Goal: Transaction & Acquisition: Purchase product/service

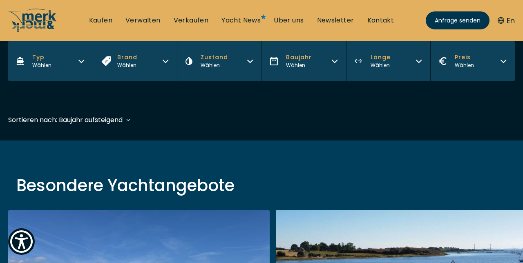
click at [89, 120] on div "Sortieren nach: Baujahr aufsteigend Baujahr aufsteigend Preis absteigend Preis …" at bounding box center [65, 120] width 114 height 10
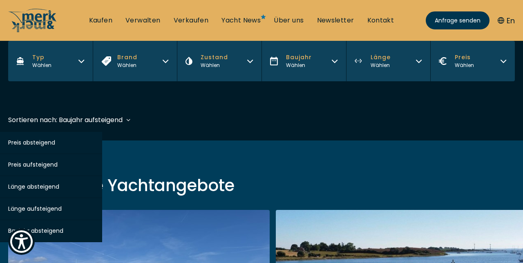
click at [27, 184] on span "Länge absteigend" at bounding box center [33, 187] width 51 height 8
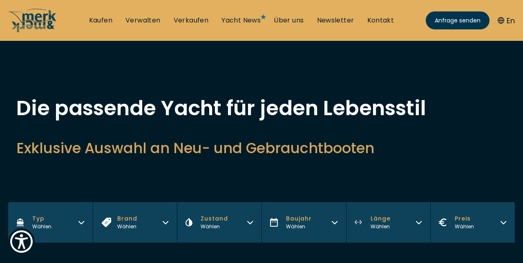
click at [82, 220] on icon "button" at bounding box center [81, 221] width 7 height 7
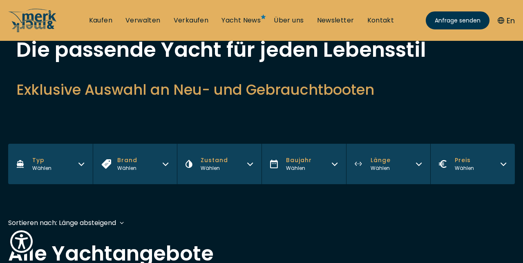
scroll to position [59, 0]
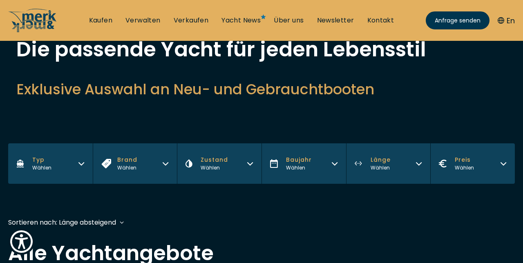
click at [81, 164] on icon "button" at bounding box center [81, 164] width 5 height 2
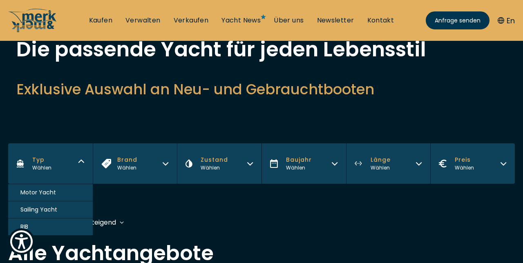
click at [453, 247] on h2 "Alle Yachtangebote" at bounding box center [261, 253] width 507 height 20
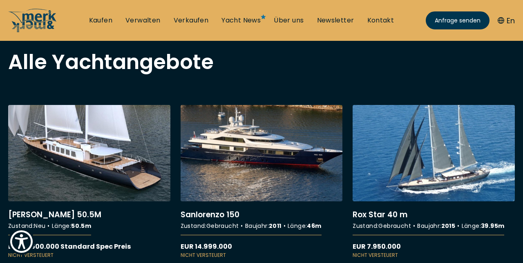
scroll to position [252, 0]
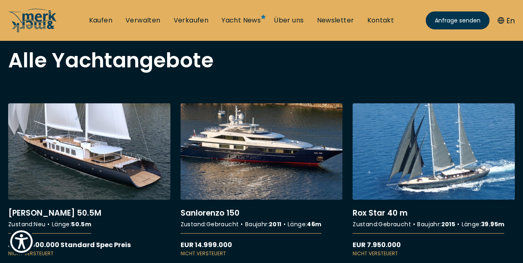
click at [216, 215] on link "More details about Sanlorenzo 150" at bounding box center [262, 180] width 162 height 154
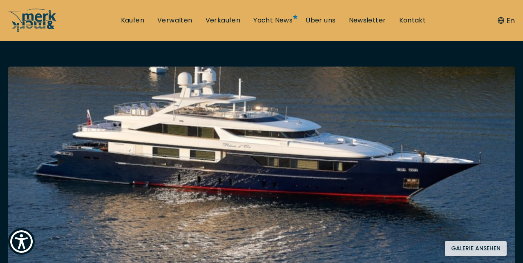
scroll to position [129, 0]
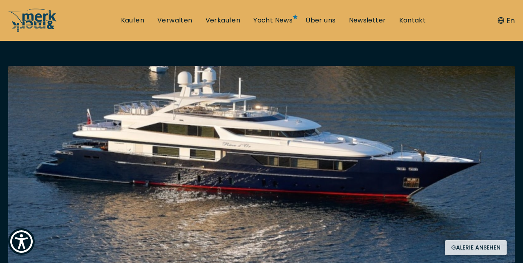
click at [484, 246] on button "Galerie ansehen" at bounding box center [476, 247] width 62 height 15
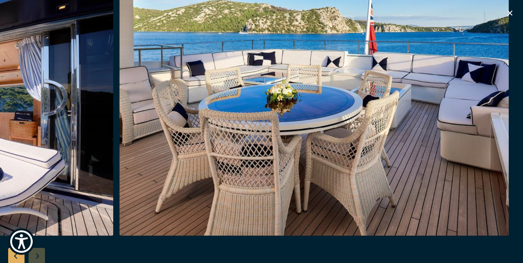
click at [511, 13] on icon "button" at bounding box center [510, 13] width 10 height 10
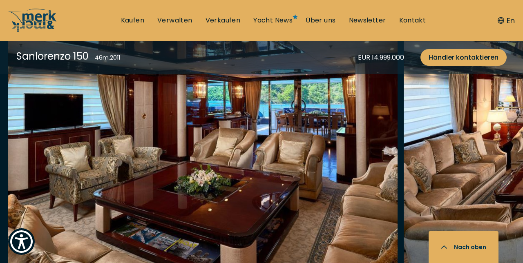
scroll to position [1366, 0]
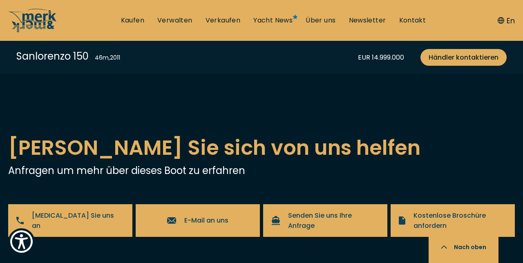
scroll to position [1658, 0]
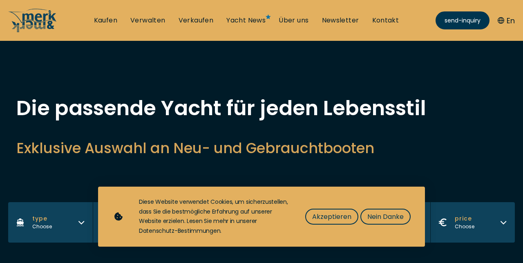
scroll to position [243, 0]
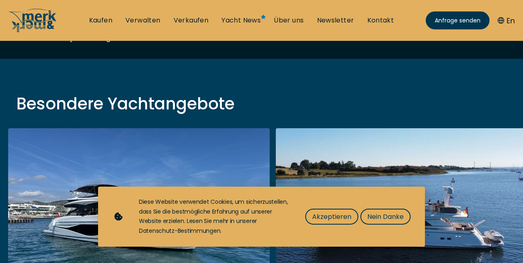
click at [389, 222] on span "Nein Danke" at bounding box center [385, 217] width 36 height 10
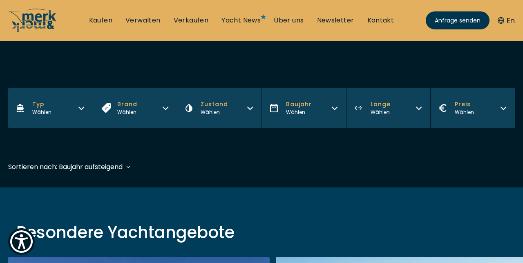
scroll to position [103, 0]
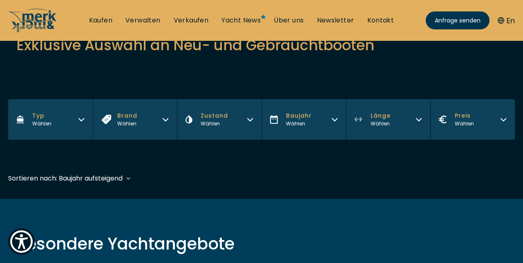
click at [89, 176] on div "Sortieren nach: Baujahr aufsteigend Baujahr aufsteigend Preis absteigend Preis …" at bounding box center [65, 178] width 114 height 10
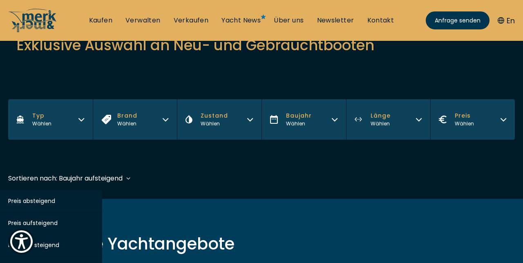
click at [33, 244] on span "Länge absteigend" at bounding box center [33, 245] width 51 height 8
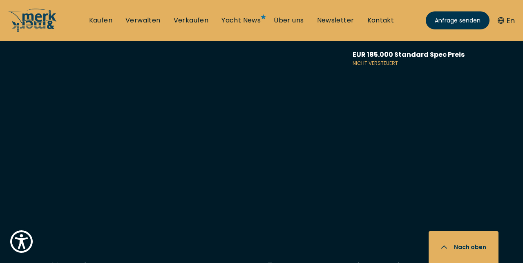
scroll to position [5802, 0]
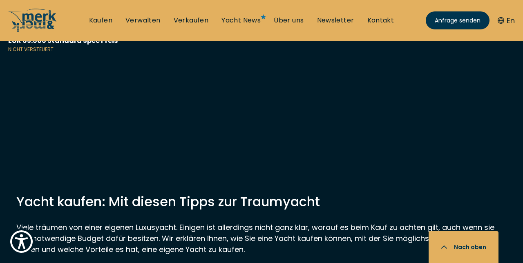
scroll to position [6517, 0]
